Goal: Task Accomplishment & Management: Manage account settings

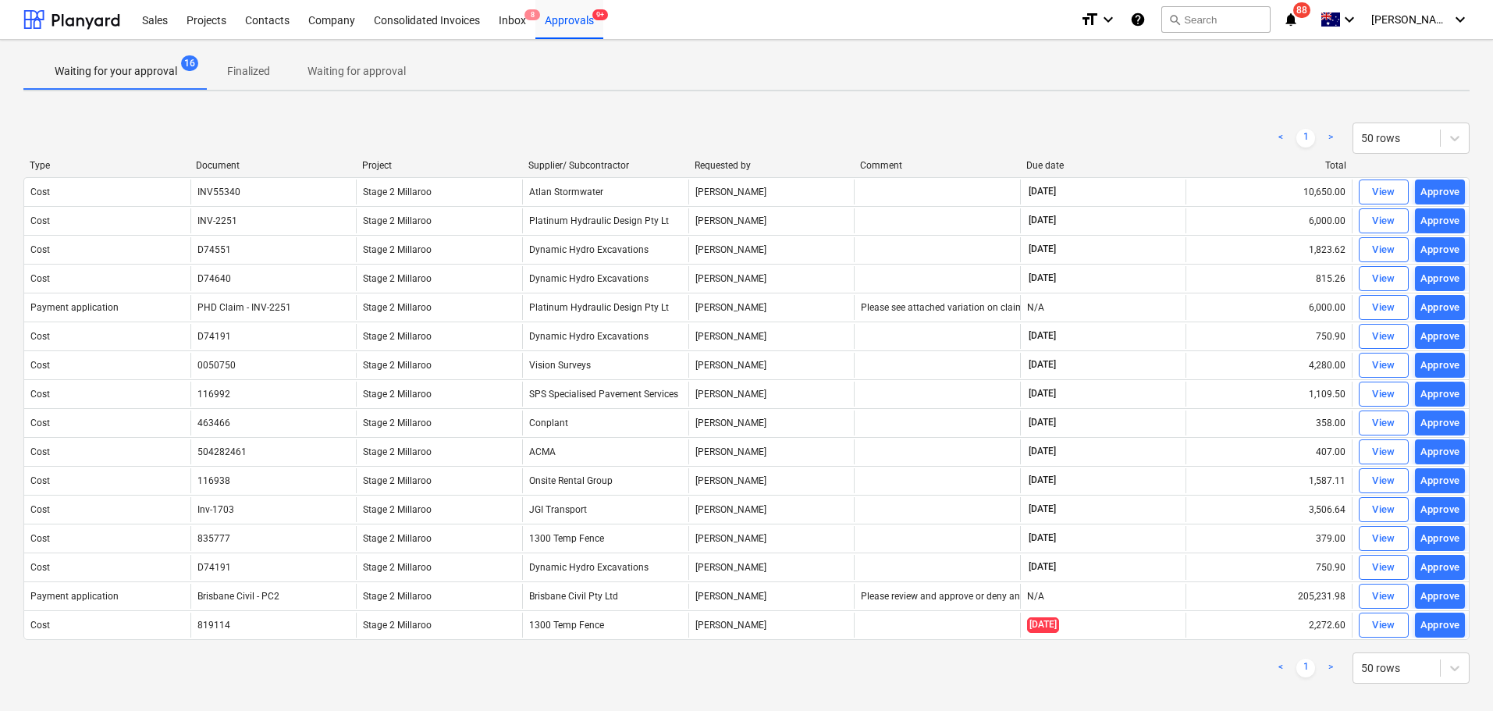
scroll to position [12, 0]
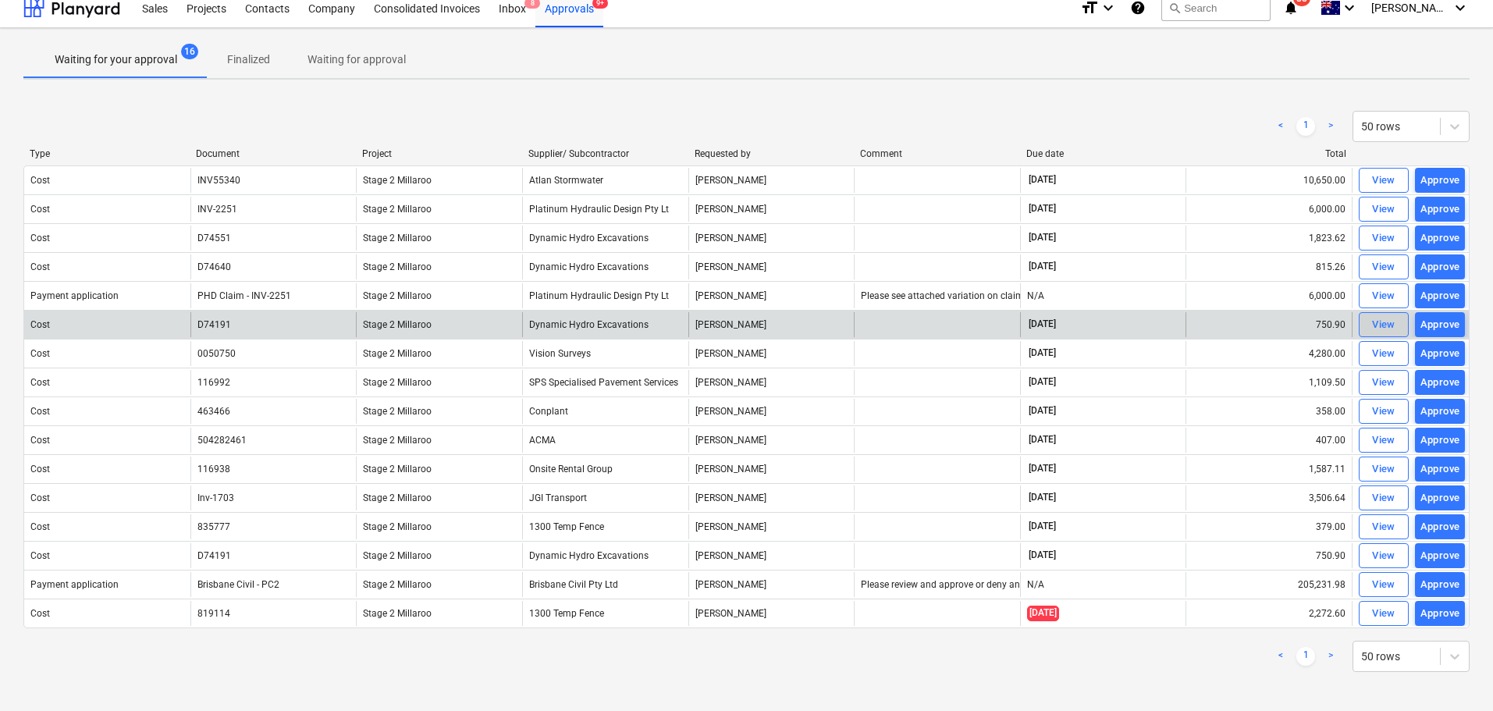
click at [1382, 328] on div "View" at bounding box center [1383, 325] width 23 height 18
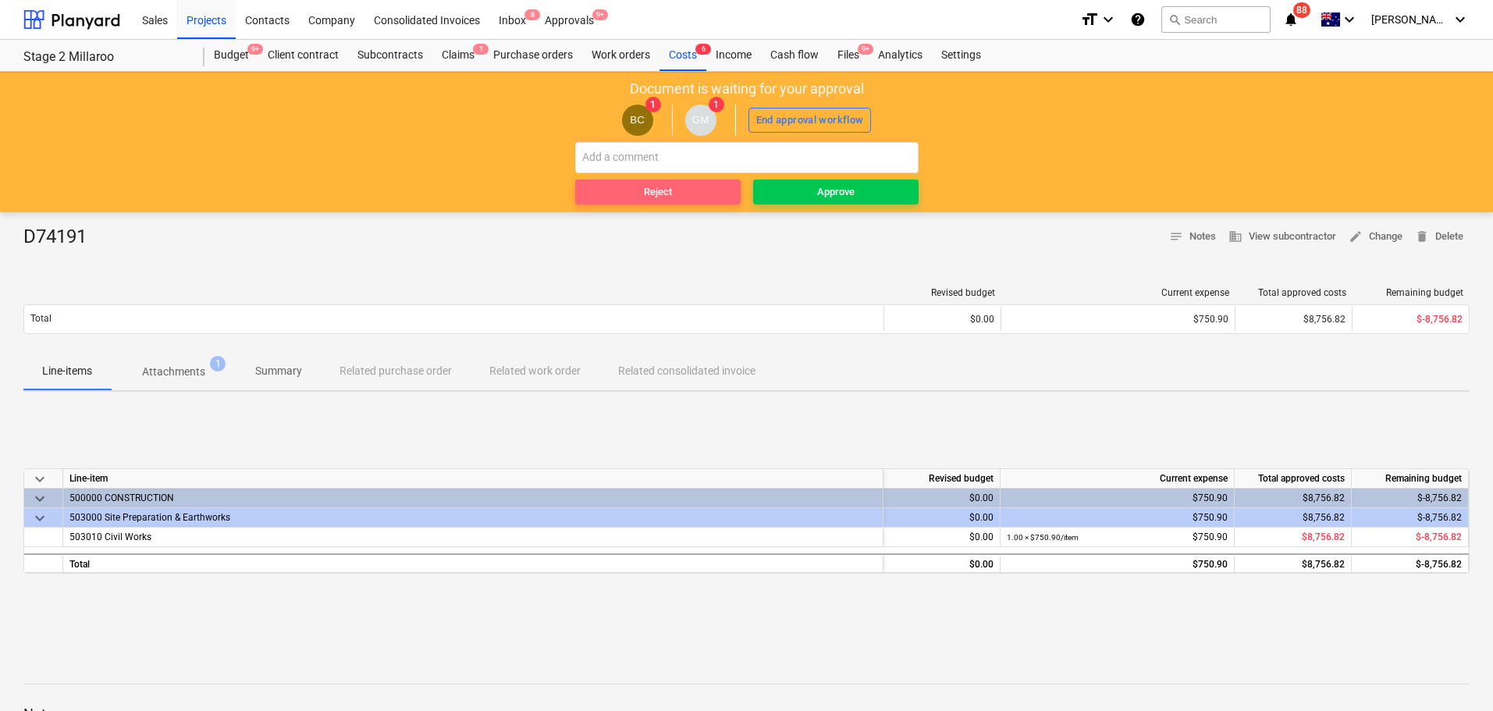
click at [628, 193] on span "Reject" at bounding box center [658, 192] width 153 height 18
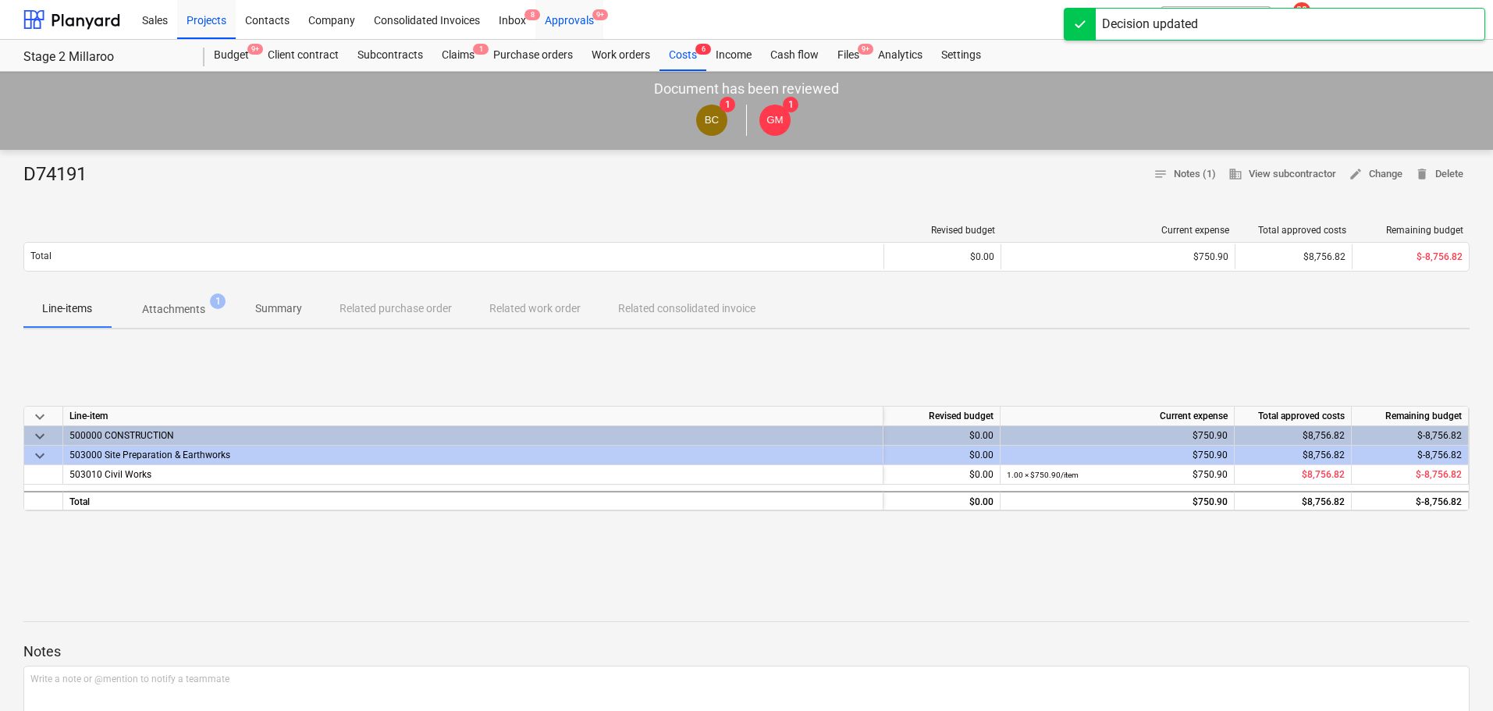
click at [570, 16] on div "Approvals 9+" at bounding box center [569, 19] width 68 height 40
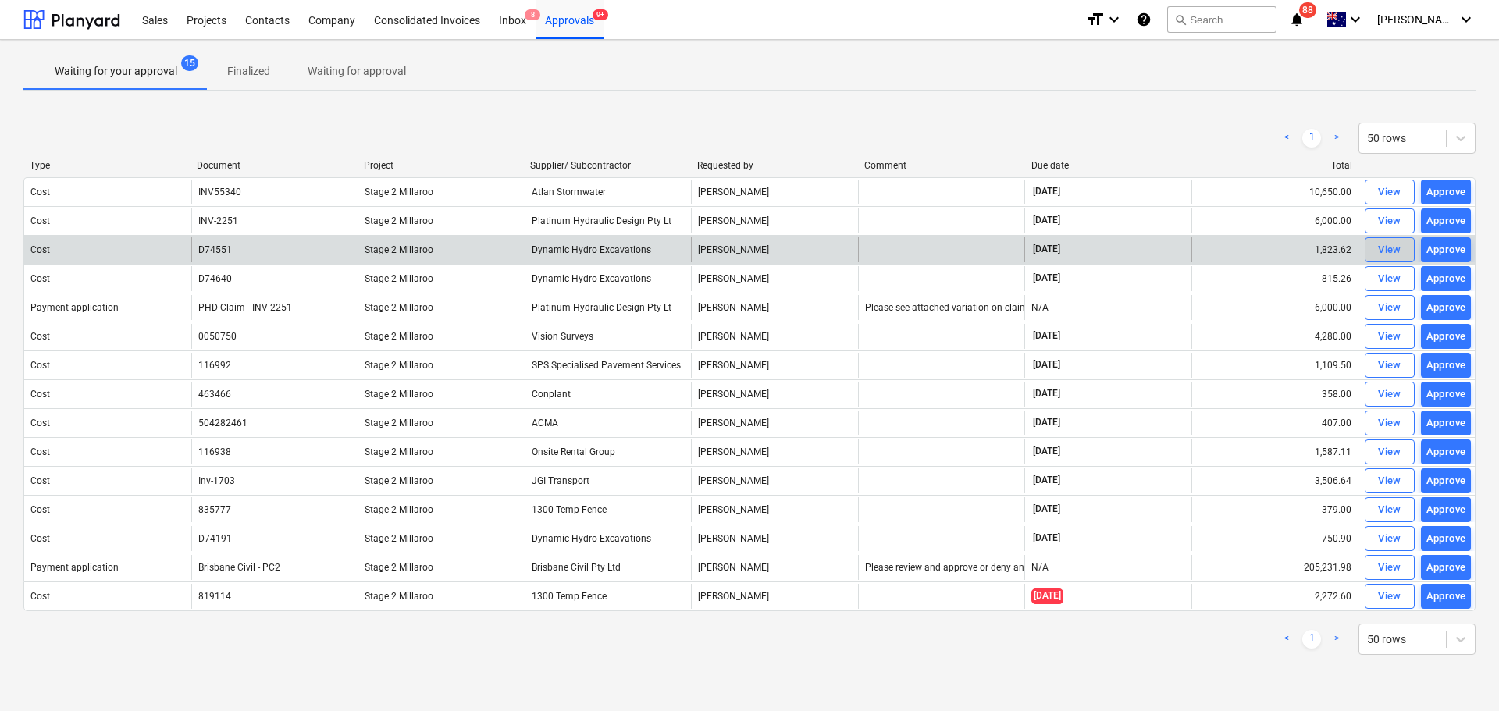
click at [1382, 250] on div "View" at bounding box center [1389, 250] width 23 height 18
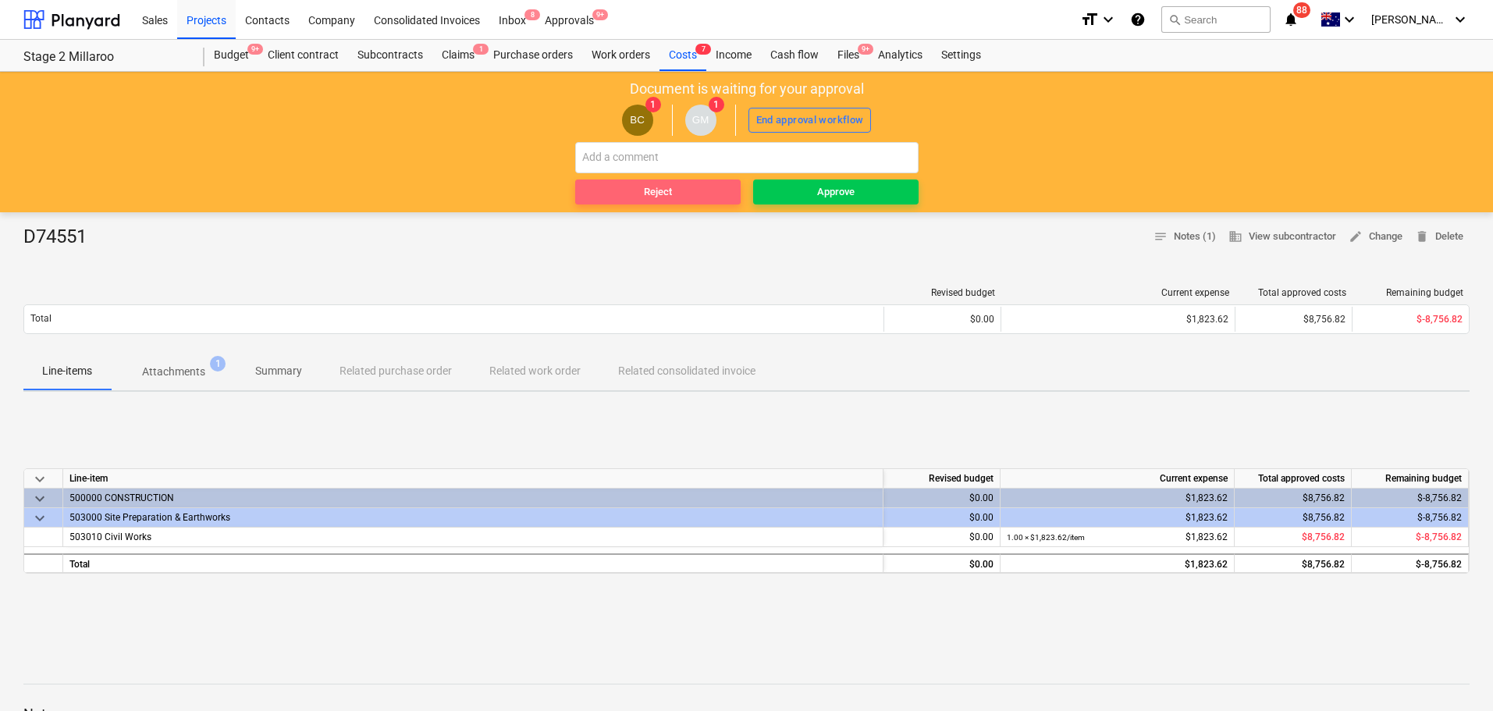
click at [639, 192] on span "Reject" at bounding box center [658, 192] width 153 height 18
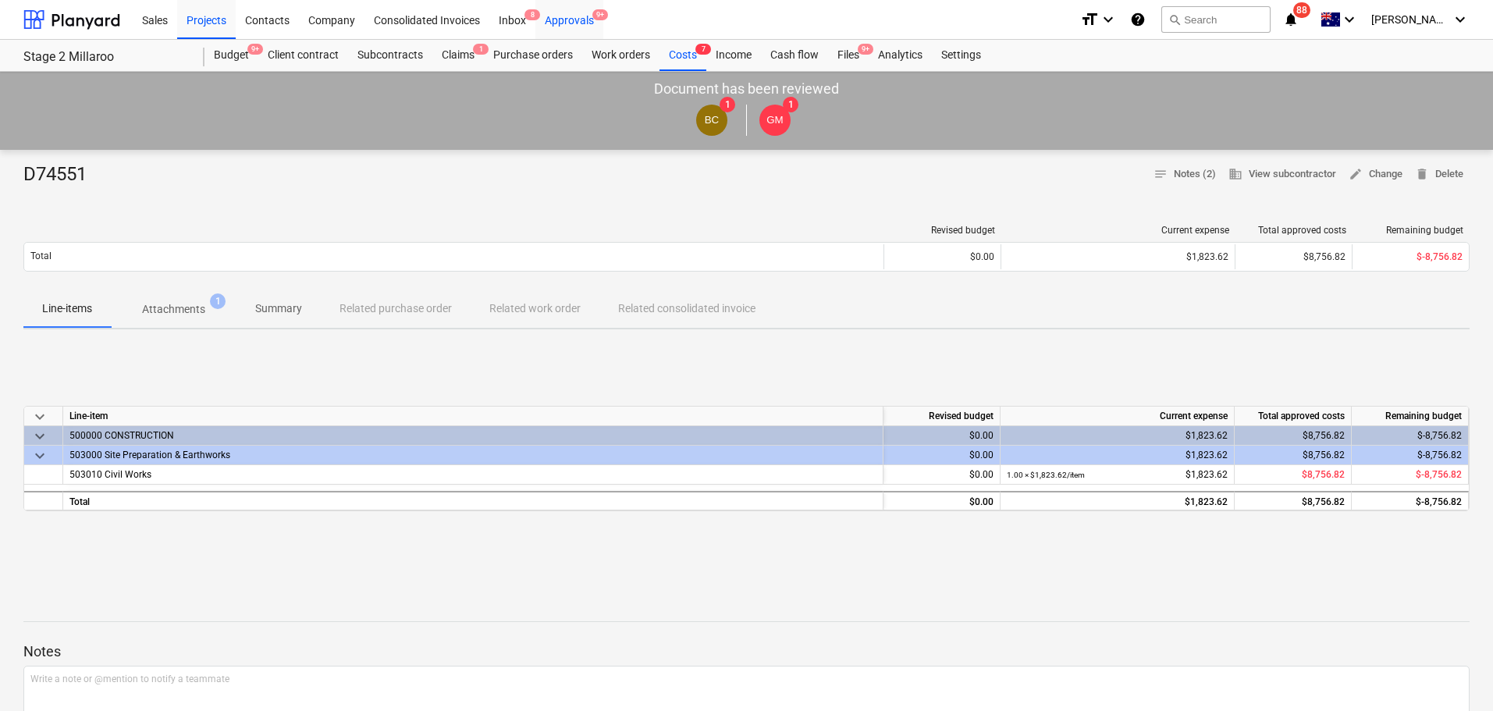
click at [569, 19] on div "Approvals 9+" at bounding box center [569, 19] width 68 height 40
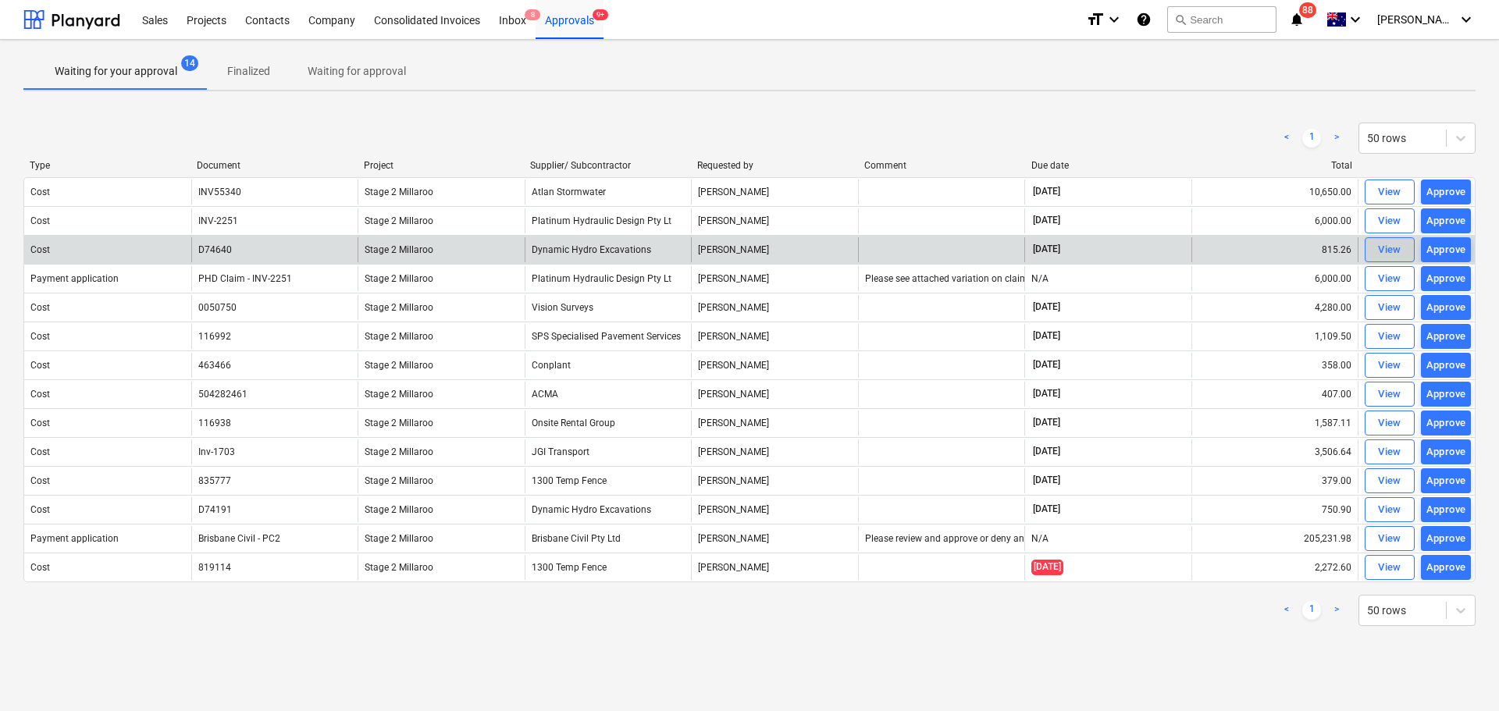
click at [1388, 251] on div "View" at bounding box center [1389, 250] width 23 height 18
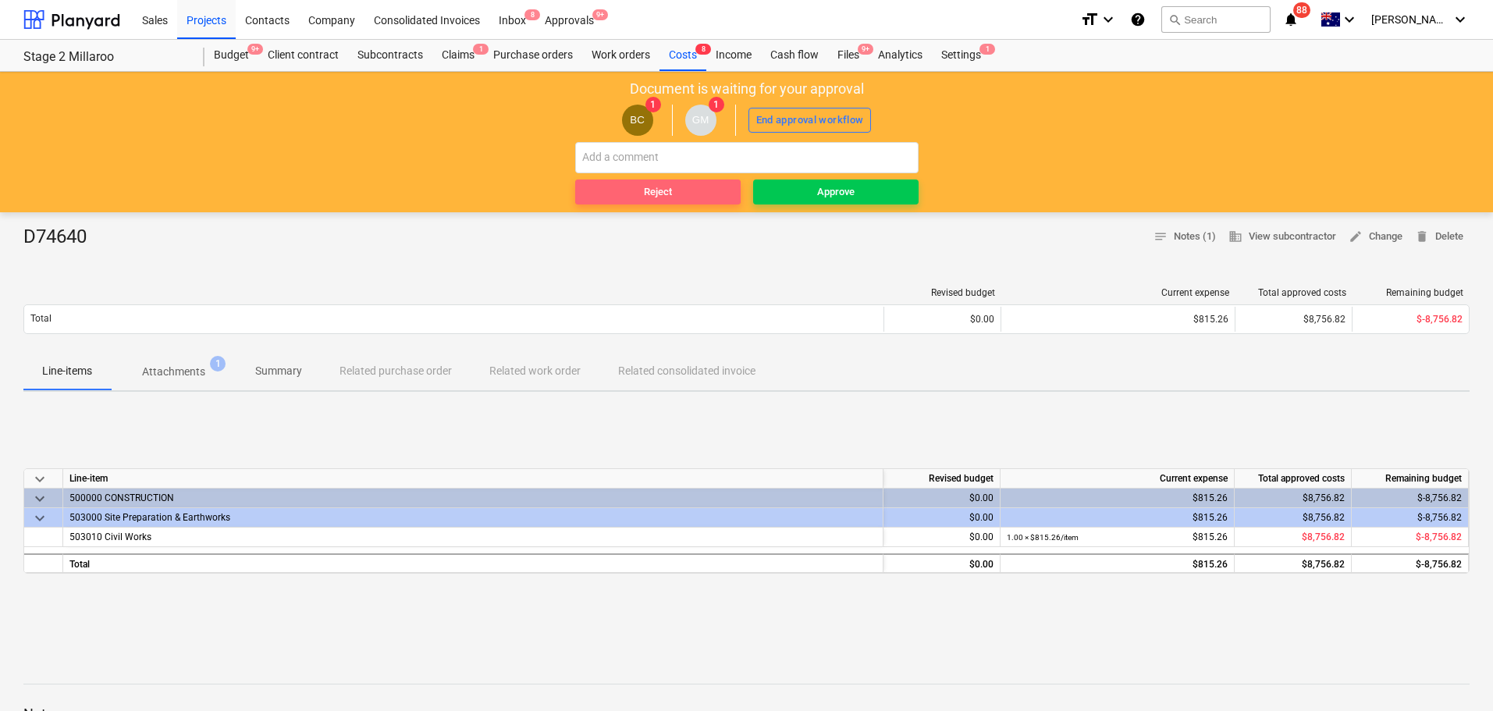
click at [647, 188] on div "Reject" at bounding box center [658, 192] width 28 height 18
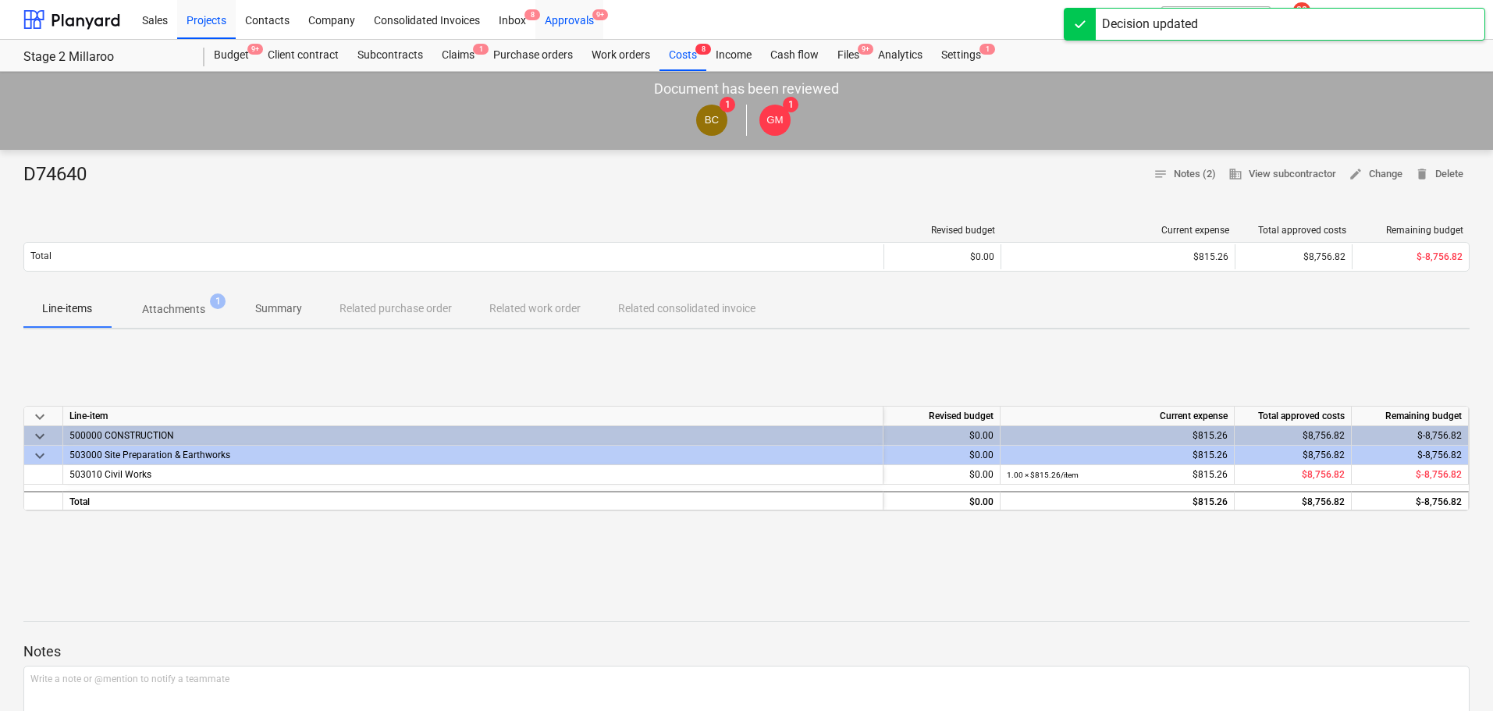
click at [574, 18] on div "Approvals 9+" at bounding box center [569, 19] width 68 height 40
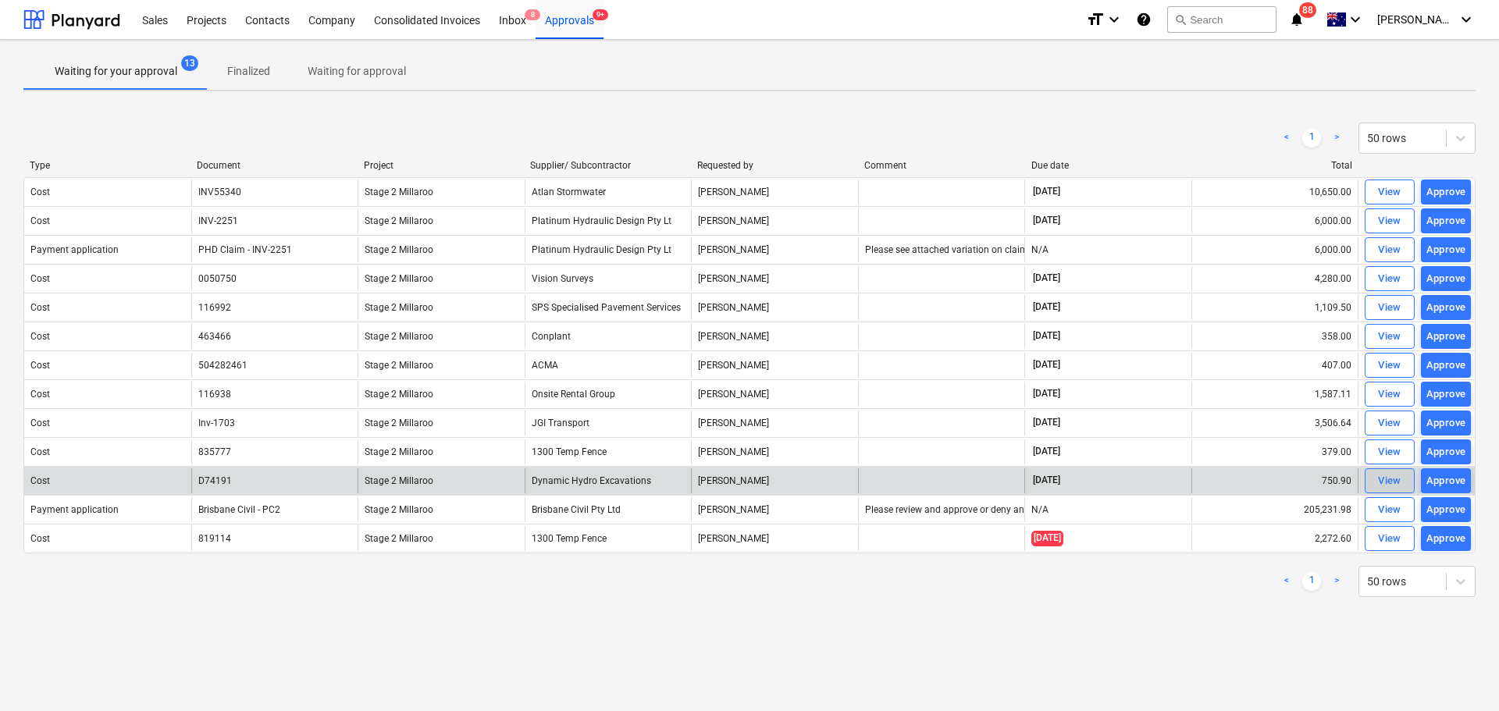
click at [1386, 480] on div "View" at bounding box center [1389, 481] width 23 height 18
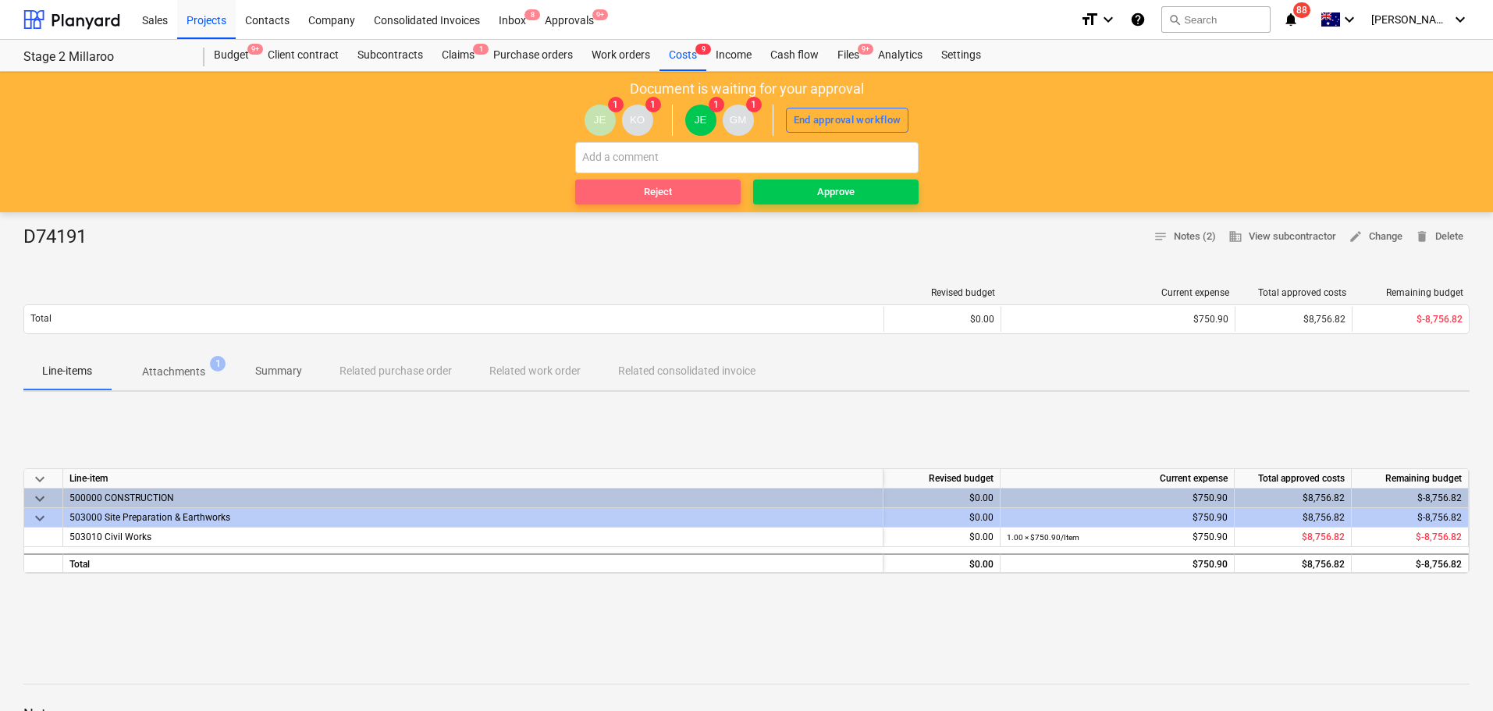
click at [657, 190] on div "Reject" at bounding box center [658, 192] width 28 height 18
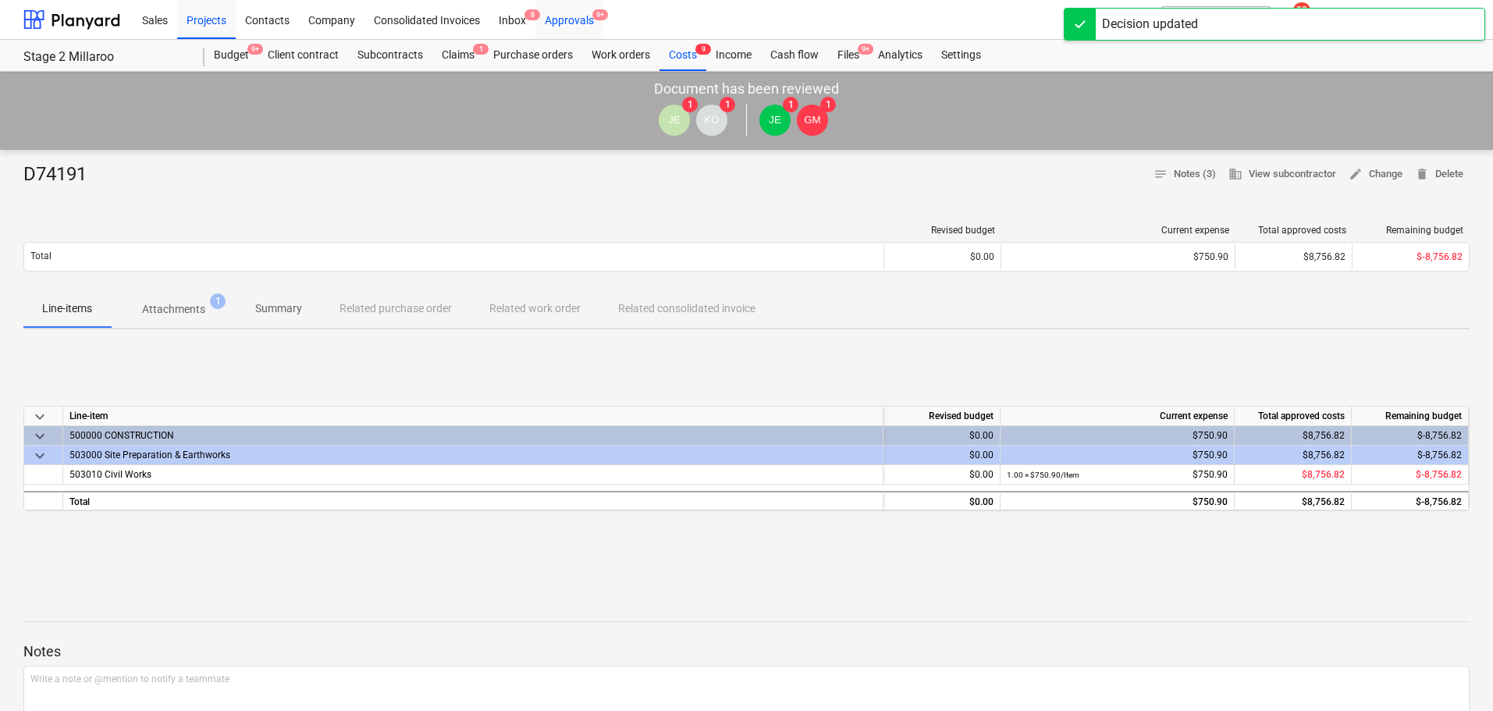
click at [575, 19] on div "Approvals 9+" at bounding box center [569, 19] width 68 height 40
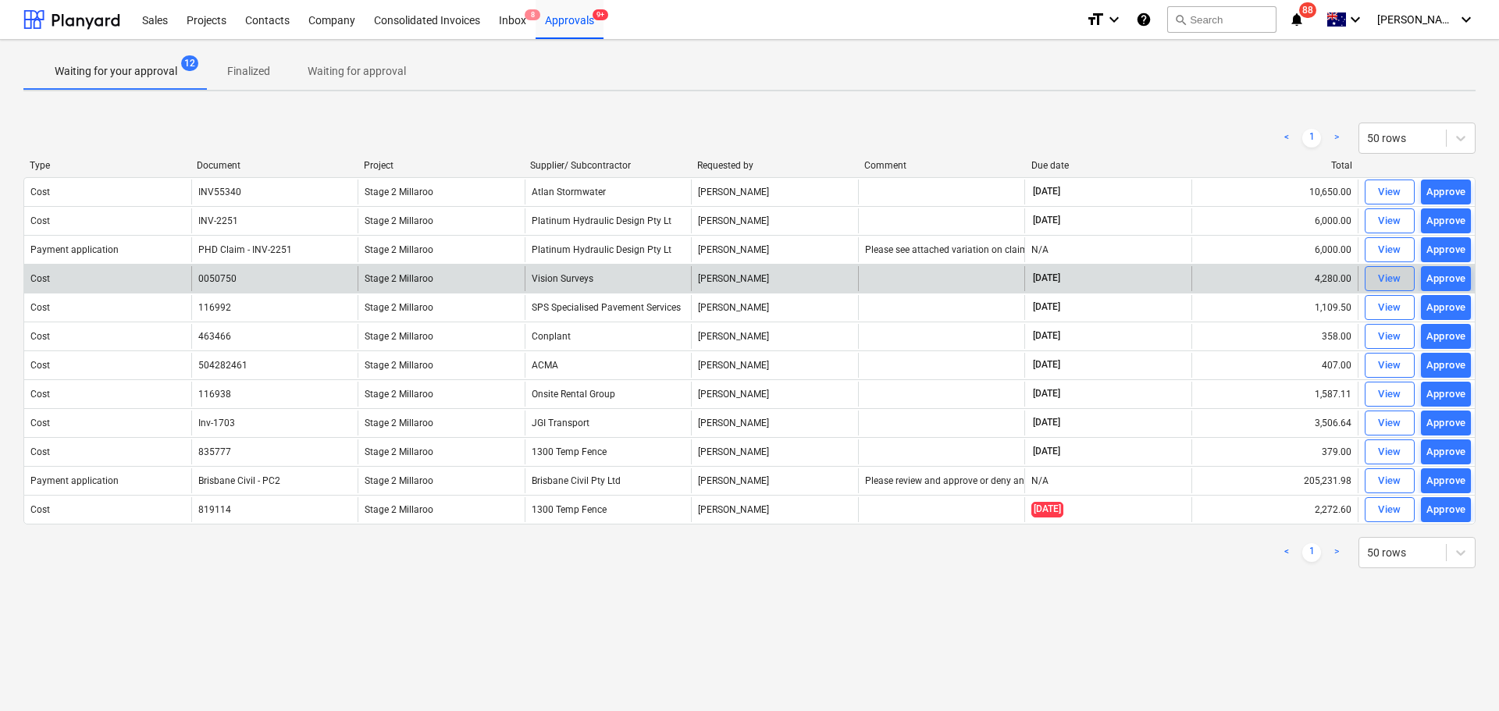
click at [1384, 278] on div "View" at bounding box center [1389, 279] width 23 height 18
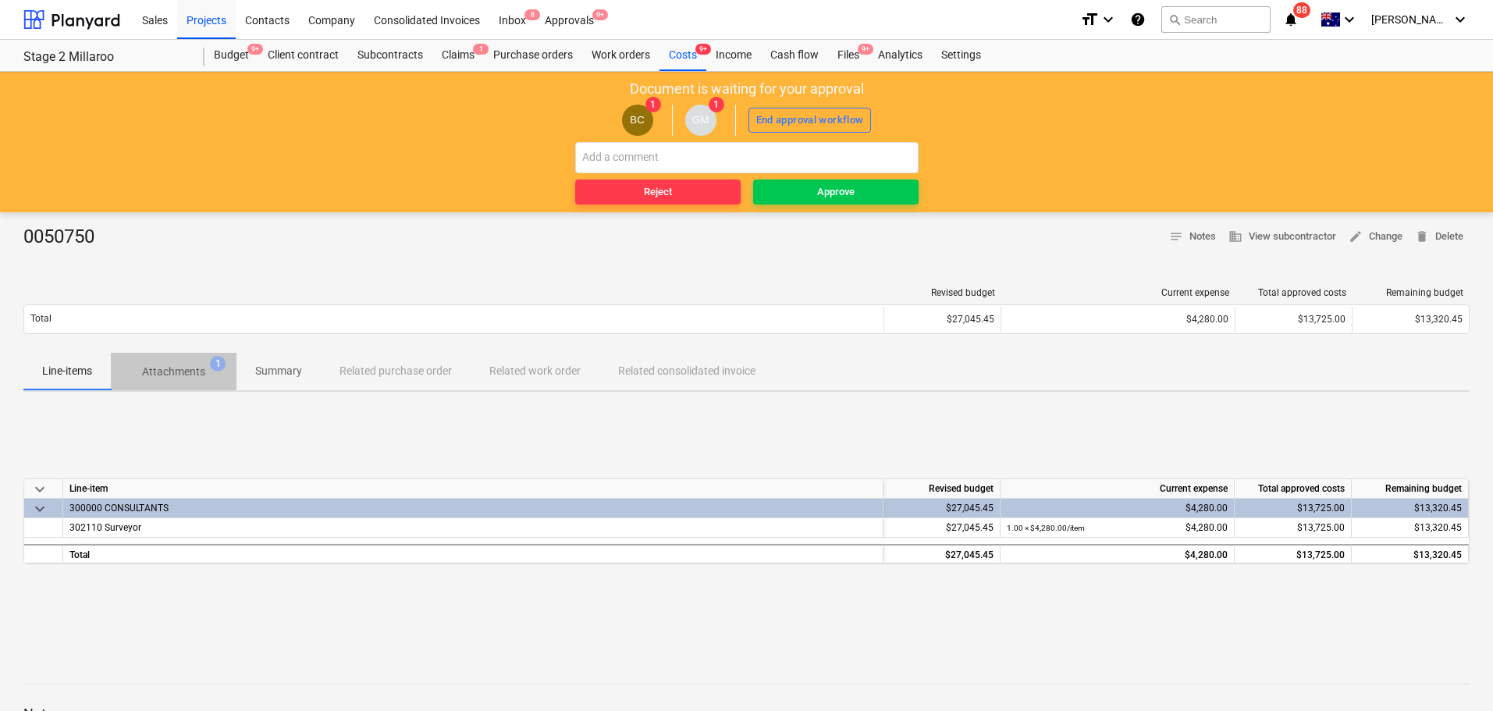
click at [181, 372] on p "Attachments" at bounding box center [173, 372] width 63 height 16
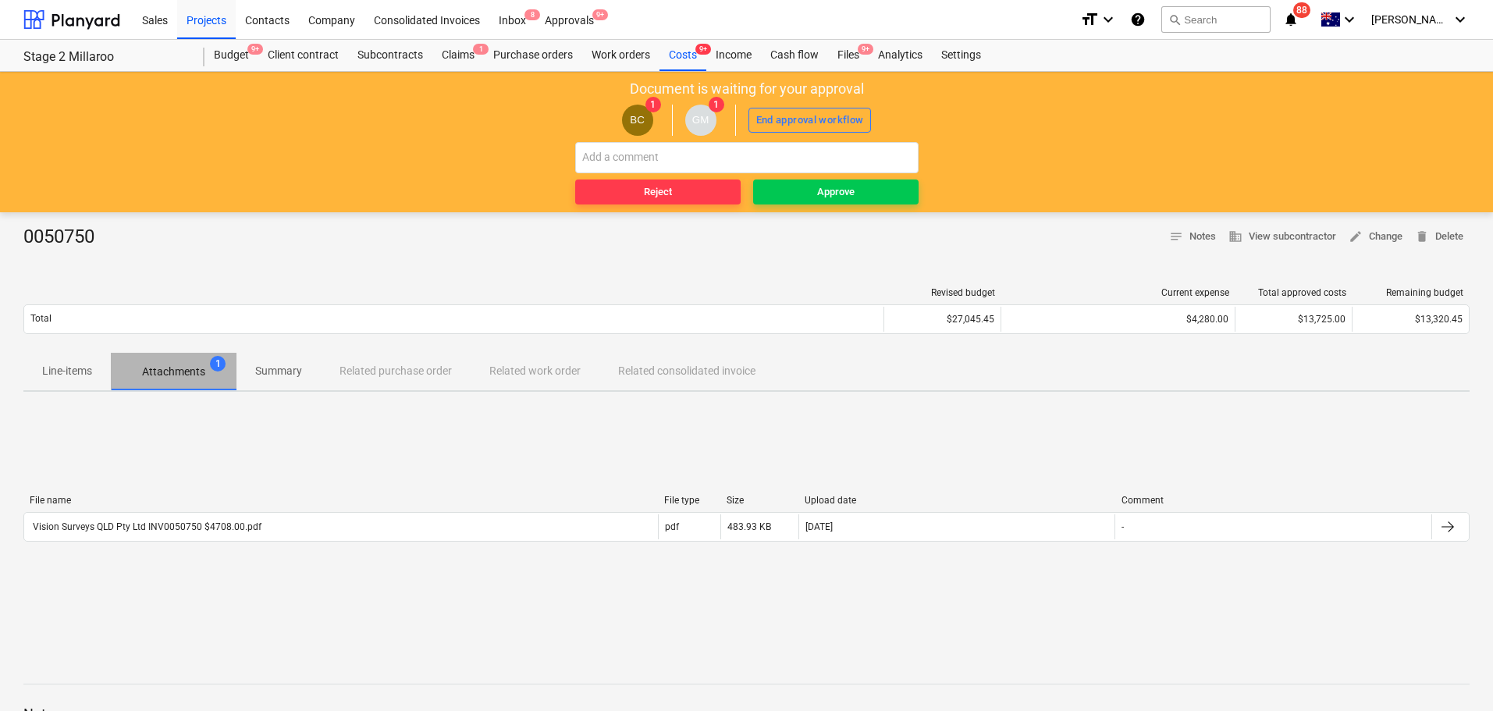
click at [169, 367] on p "Attachments" at bounding box center [173, 372] width 63 height 16
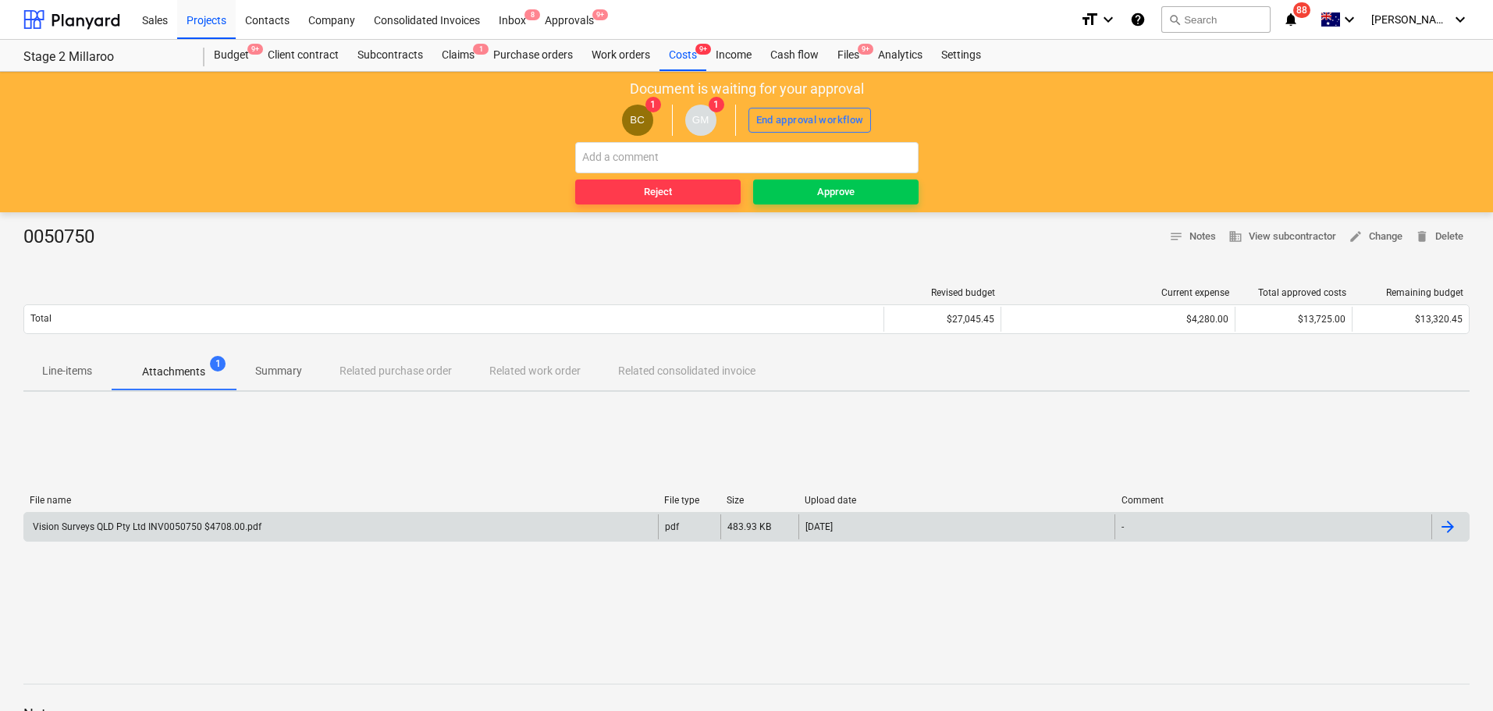
click at [148, 526] on div "Vision Surveys QLD Pty Ltd INV0050750 $4708.00.pdf" at bounding box center [145, 526] width 231 height 11
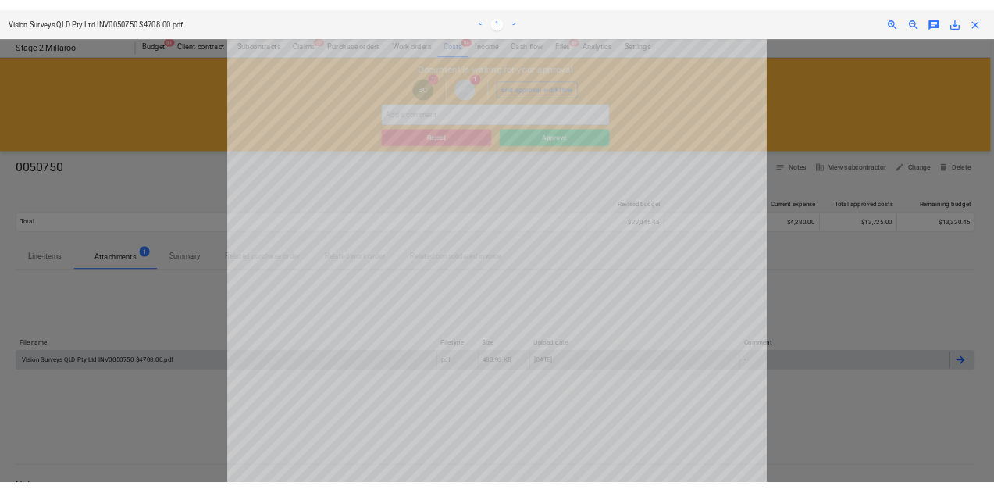
scroll to position [141, 0]
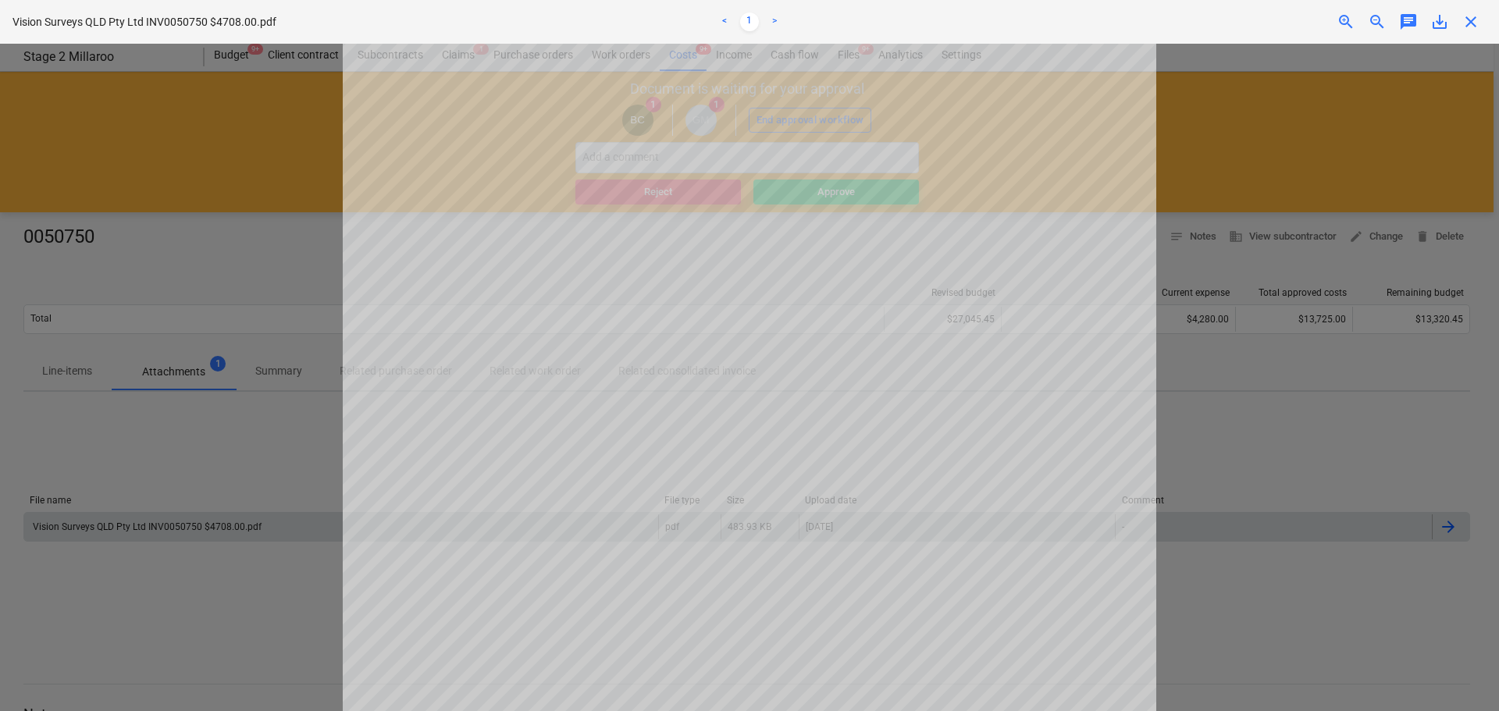
click at [1464, 21] on span "close" at bounding box center [1470, 21] width 19 height 19
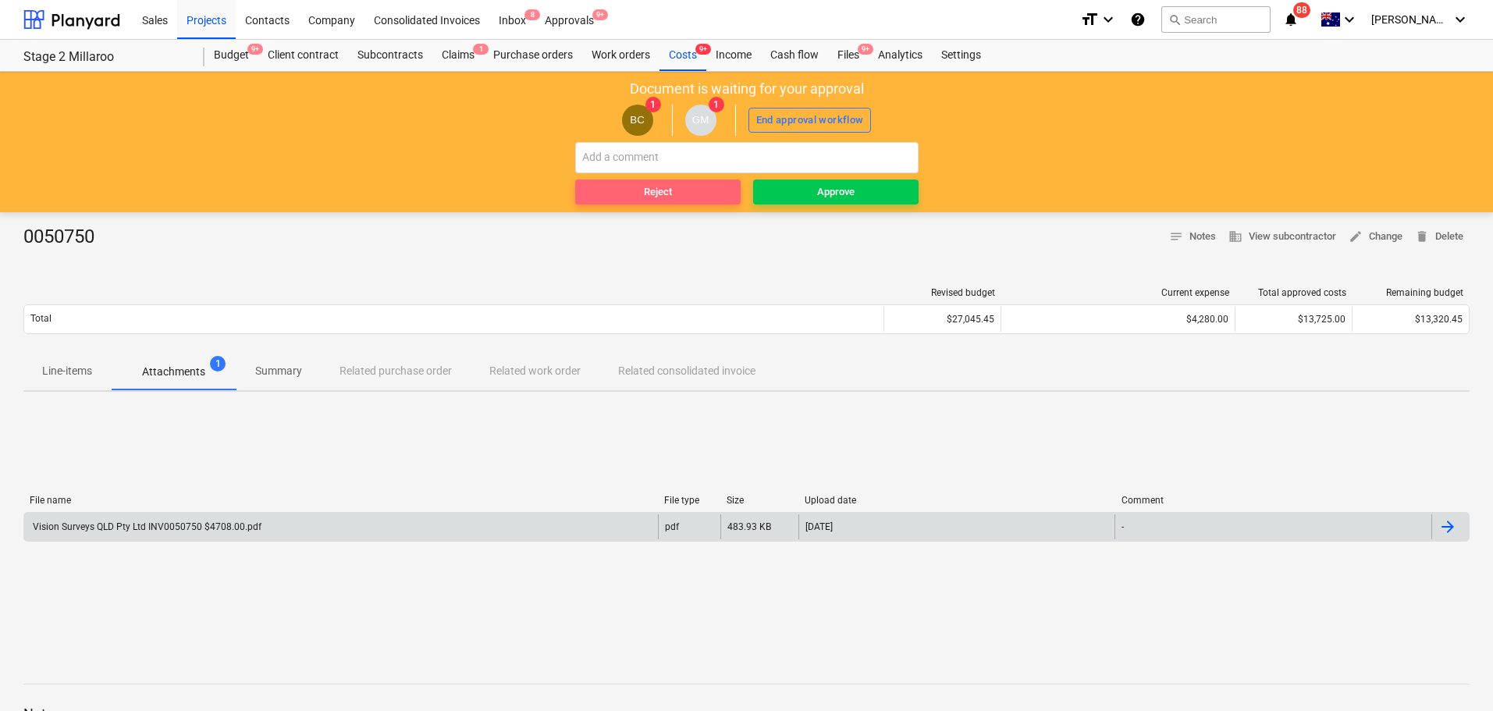
click at [627, 190] on span "Reject" at bounding box center [658, 192] width 153 height 18
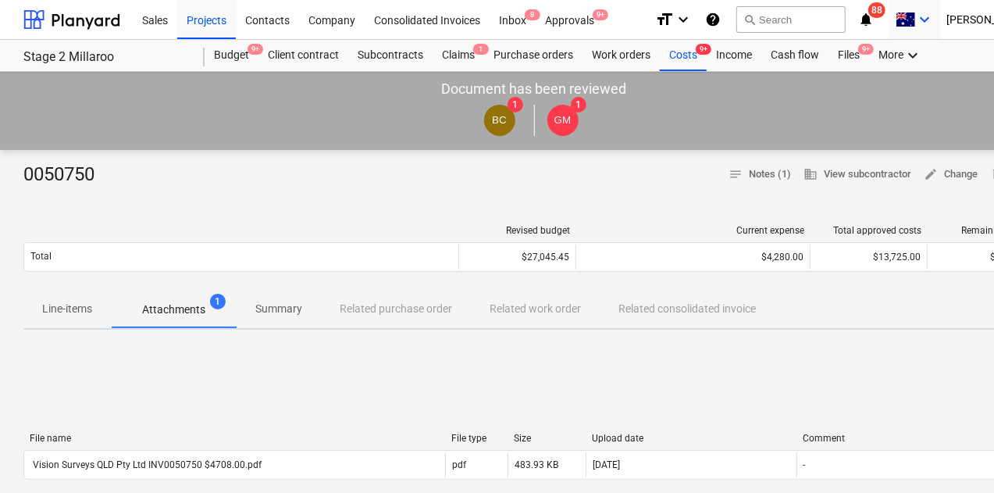
click at [934, 19] on icon "keyboard_arrow_down" at bounding box center [924, 19] width 19 height 19
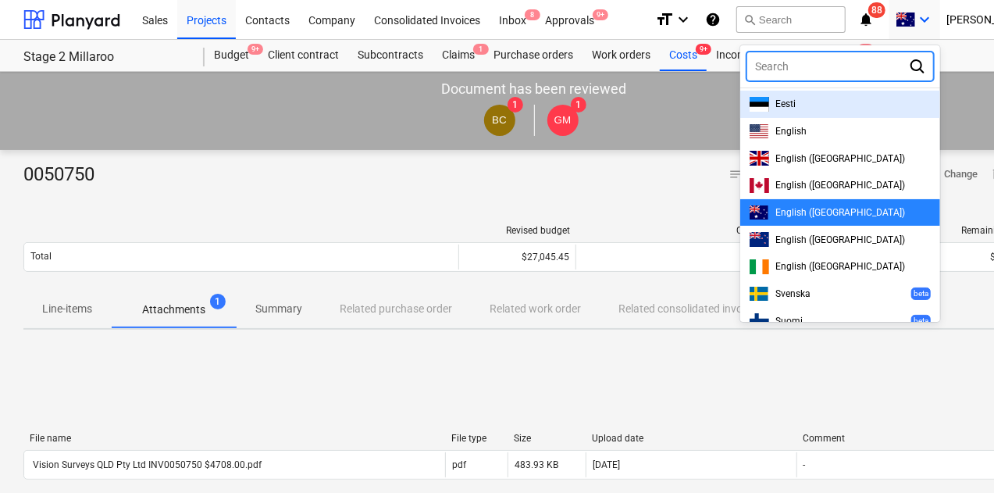
click at [954, 20] on div at bounding box center [497, 246] width 994 height 493
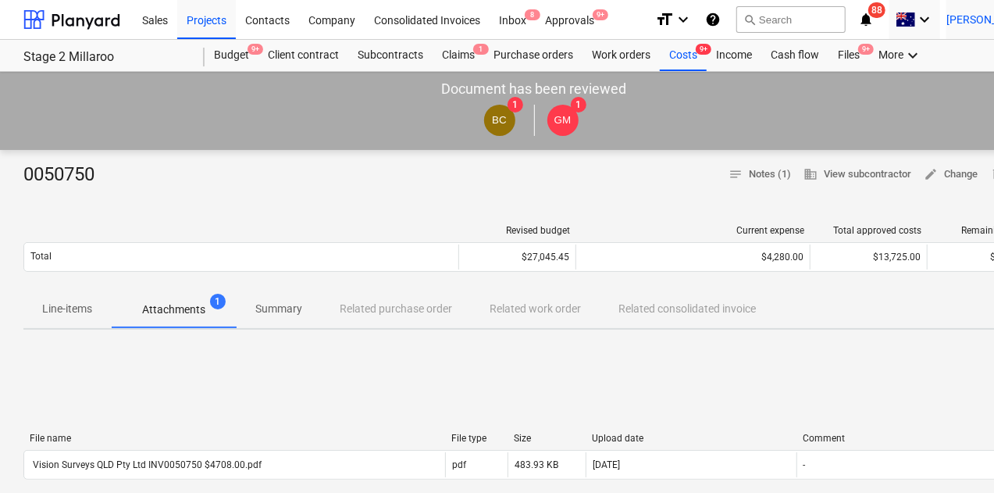
click at [985, 21] on span "[PERSON_NAME]" at bounding box center [985, 19] width 78 height 12
click at [977, 90] on div "Log out" at bounding box center [998, 85] width 94 height 25
